Goal: Check status: Check status

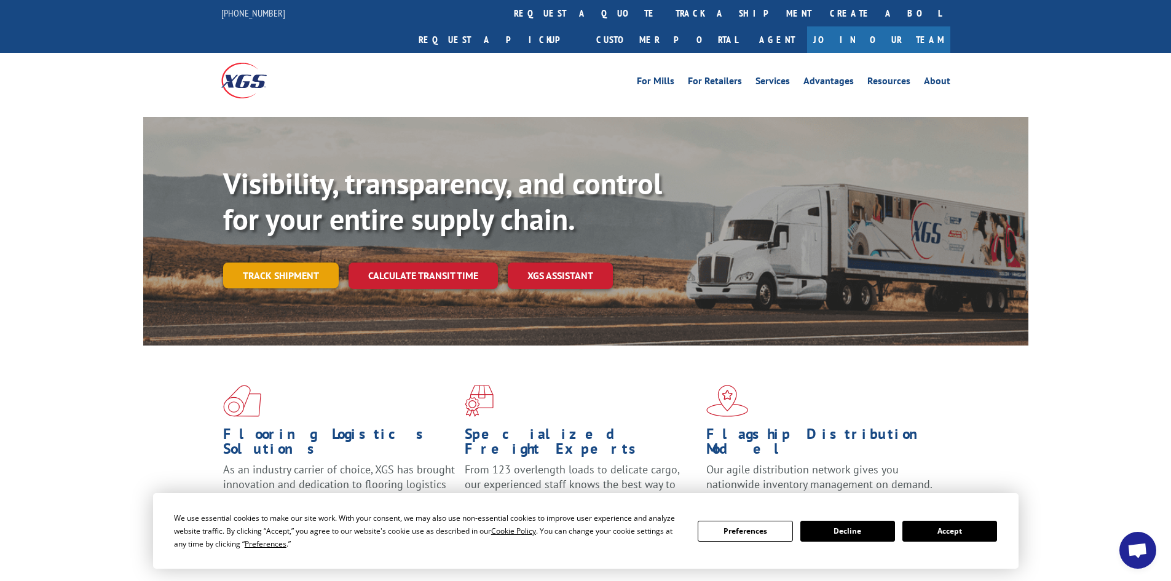
click at [270, 262] on link "Track shipment" at bounding box center [281, 275] width 116 height 26
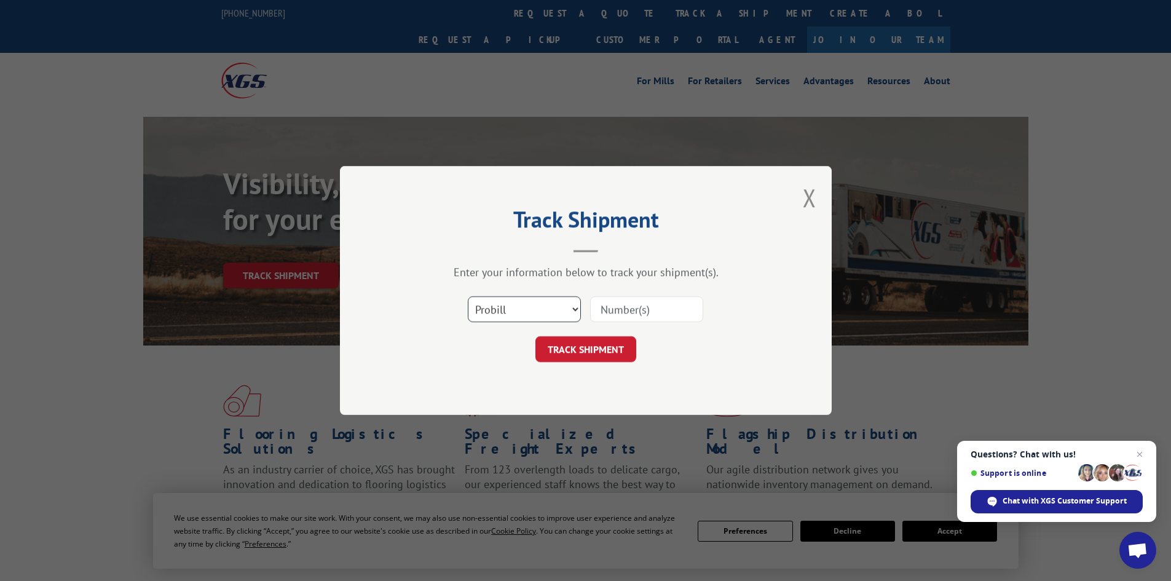
click at [495, 302] on select "Select category... Probill BOL PO" at bounding box center [524, 309] width 113 height 26
select select "bol"
click at [468, 296] on select "Select category... Probill BOL PO" at bounding box center [524, 309] width 113 height 26
click at [624, 312] on input at bounding box center [646, 309] width 113 height 26
paste input "072398777"
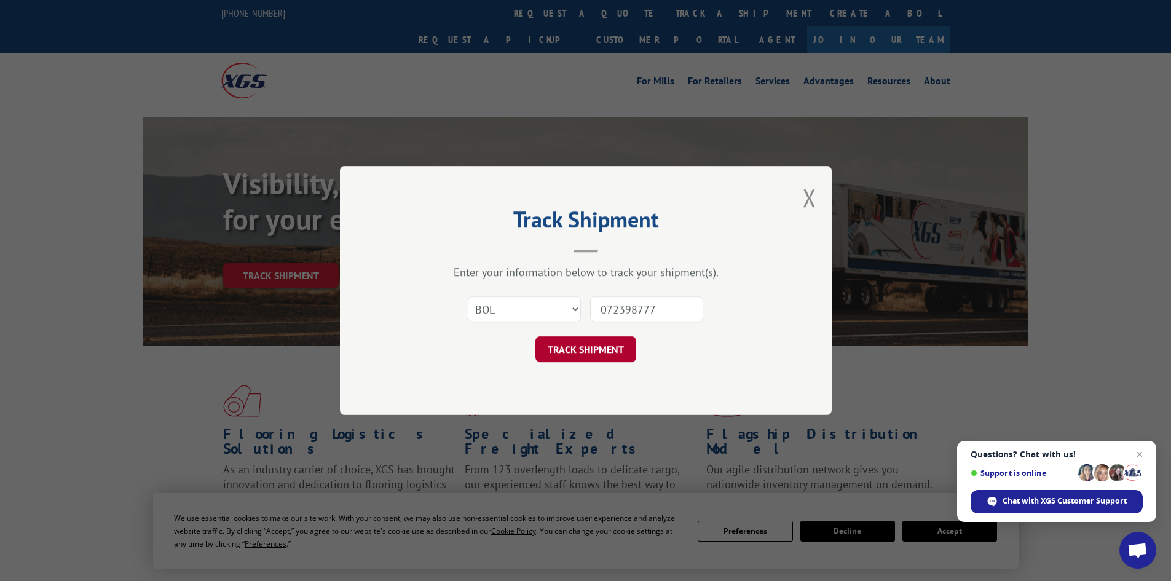
type input "072398777"
click at [588, 347] on button "TRACK SHIPMENT" at bounding box center [585, 349] width 101 height 26
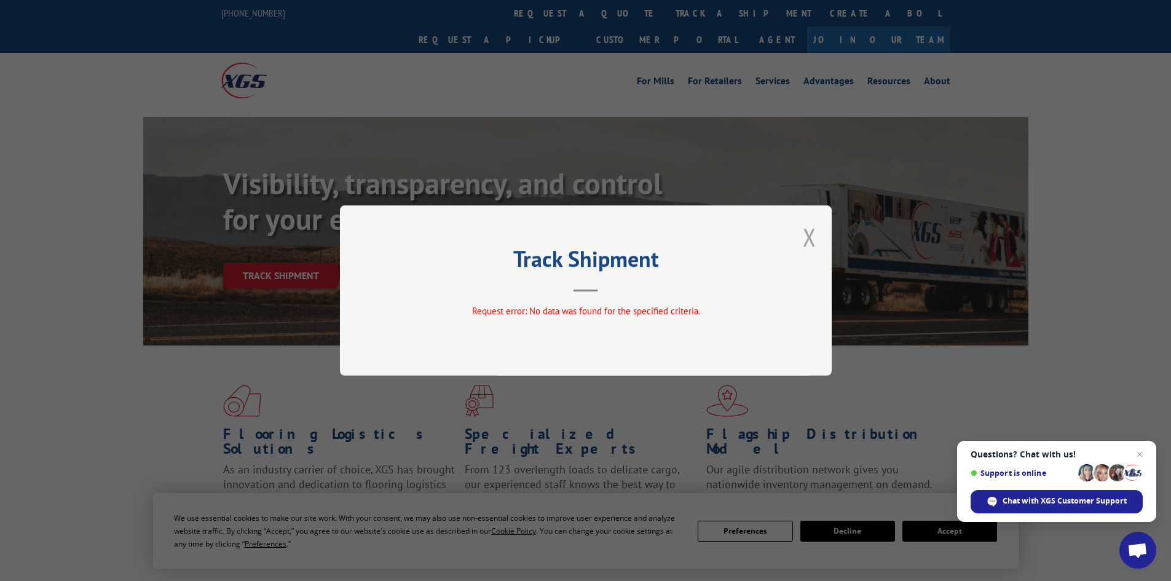
click at [806, 237] on button "Close modal" at bounding box center [810, 237] width 14 height 33
